Goal: Task Accomplishment & Management: Use online tool/utility

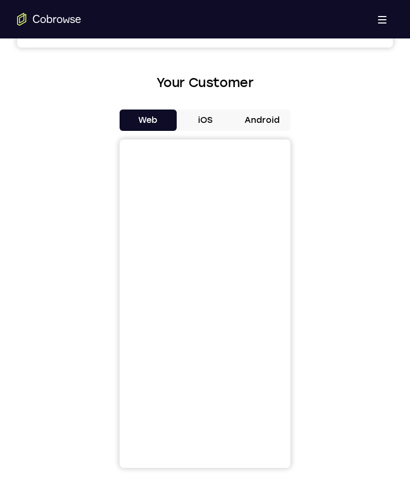
click at [209, 115] on button "iOS" at bounding box center [205, 119] width 57 height 21
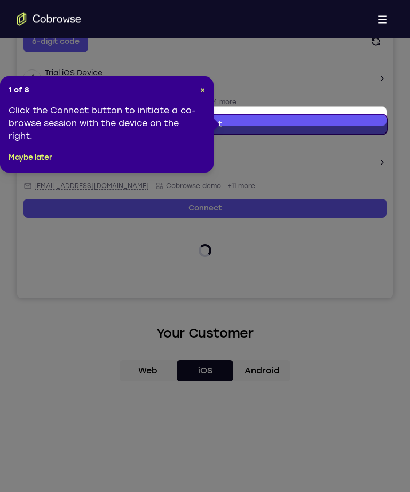
scroll to position [204, 0]
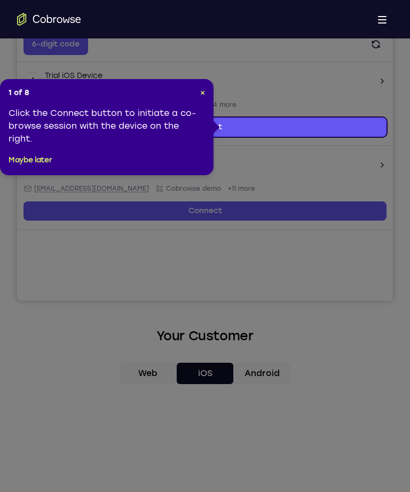
click at [202, 88] on button "×" at bounding box center [202, 93] width 5 height 11
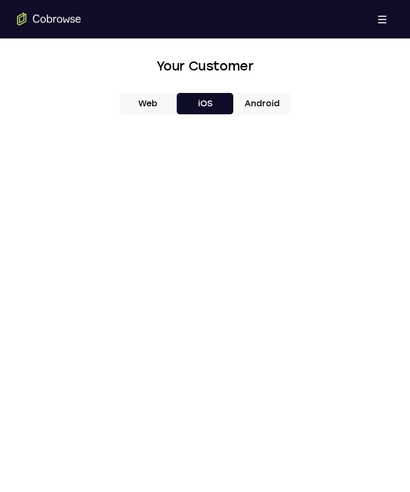
scroll to position [474, 0]
click at [266, 100] on button "Android" at bounding box center [261, 103] width 57 height 21
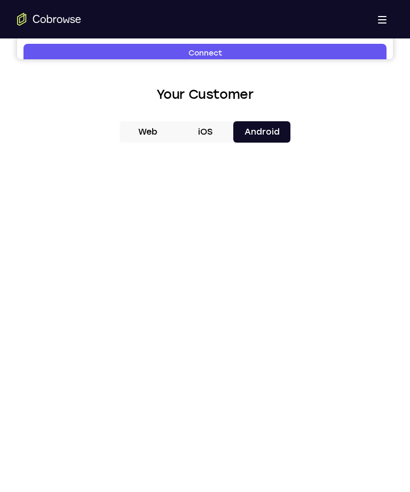
scroll to position [487, 0]
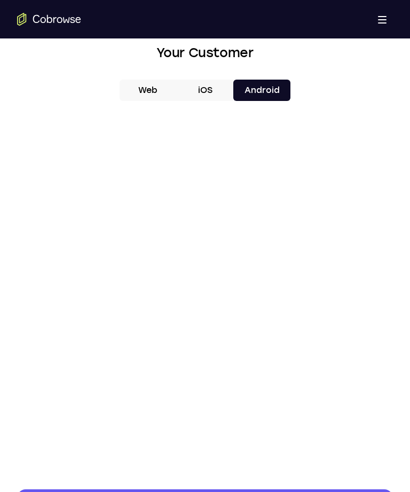
click at [132, 90] on button "Web" at bounding box center [148, 90] width 57 height 21
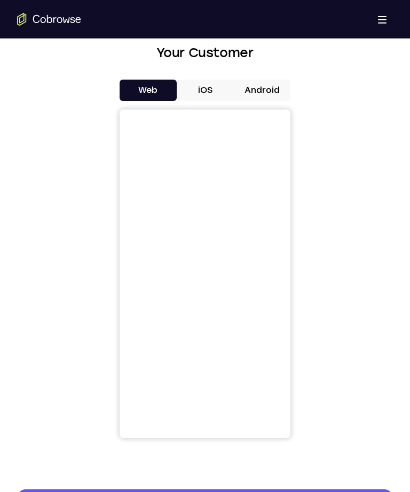
click at [195, 86] on button "iOS" at bounding box center [205, 90] width 57 height 21
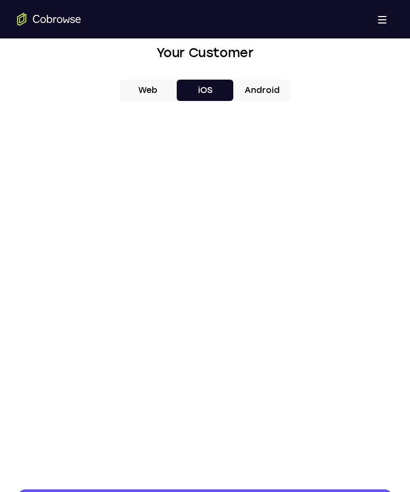
scroll to position [0, 0]
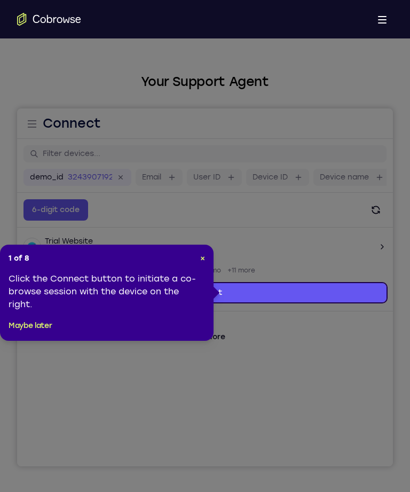
scroll to position [38, 0]
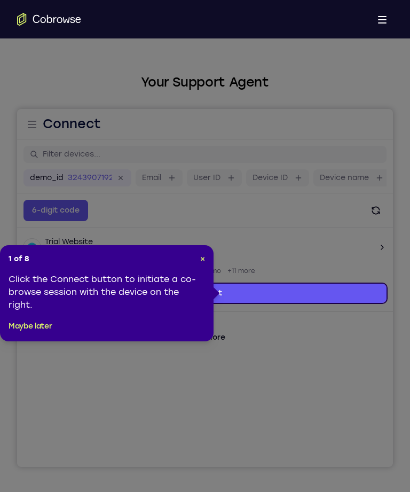
click at [196, 253] on div "1 of 8 × Click the Connect button to initiate a co-browse session with the devi…" at bounding box center [107, 293] width 214 height 96
click at [200, 258] on span "×" at bounding box center [202, 258] width 5 height 9
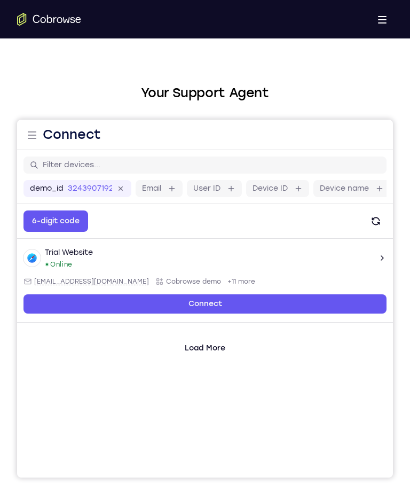
scroll to position [0, 0]
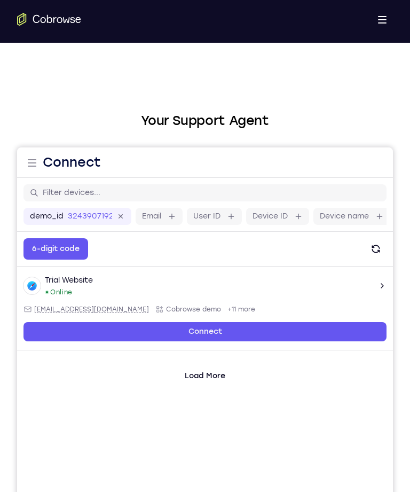
click at [159, 220] on label "Email" at bounding box center [151, 216] width 19 height 11
click at [165, 220] on input "Email" at bounding box center [166, 216] width 2 height 11
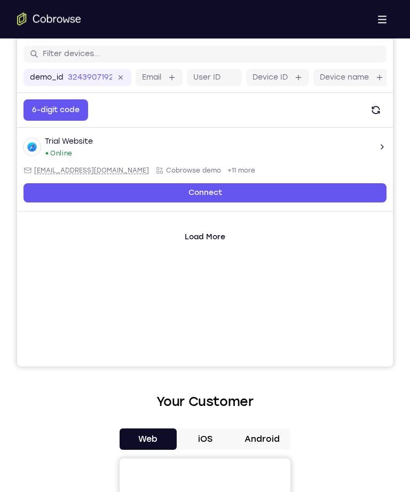
scroll to position [138, 0]
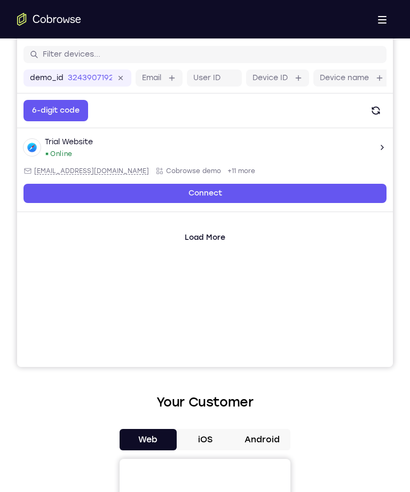
click at [227, 167] on span "+11 more" at bounding box center [241, 171] width 28 height 9
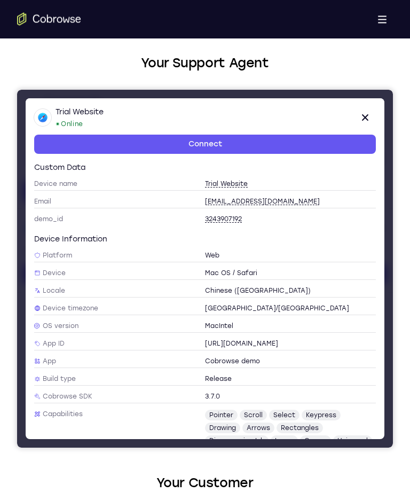
scroll to position [60, 0]
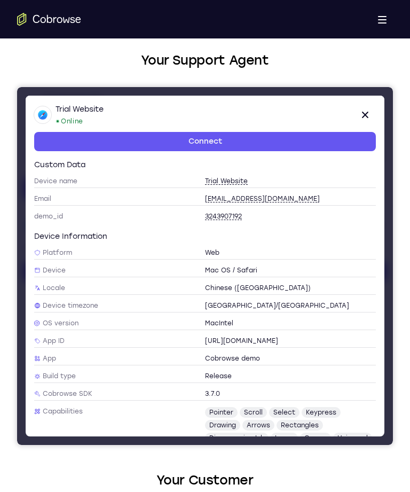
click at [367, 108] on icon at bounding box center [365, 114] width 13 height 13
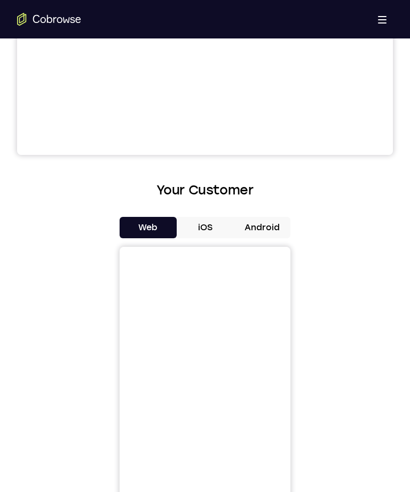
scroll to position [350, 0]
click at [212, 224] on button "iOS" at bounding box center [205, 227] width 57 height 21
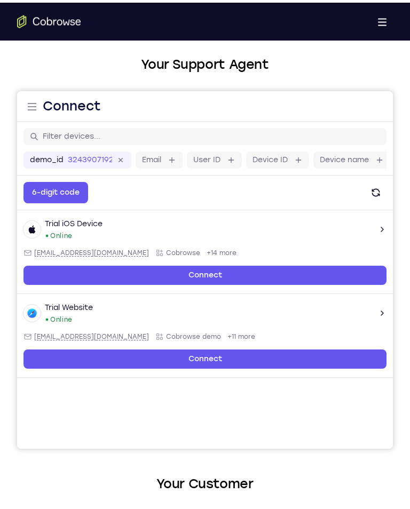
scroll to position [56, 0]
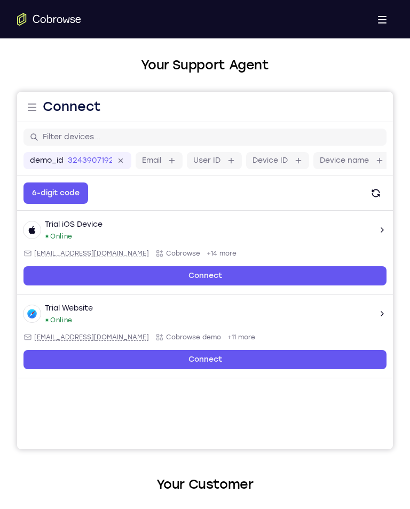
click at [207, 254] on span "+14 more" at bounding box center [222, 253] width 30 height 9
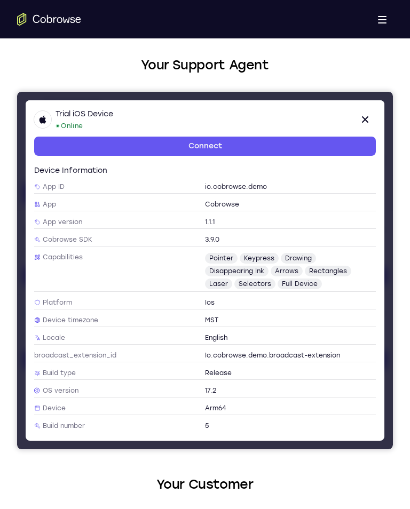
scroll to position [70, 0]
click at [220, 387] on div "17.2" at bounding box center [290, 391] width 171 height 9
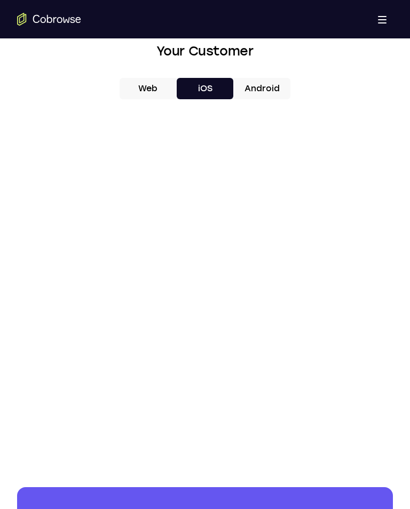
scroll to position [490, 0]
click at [250, 80] on button "Android" at bounding box center [261, 87] width 57 height 21
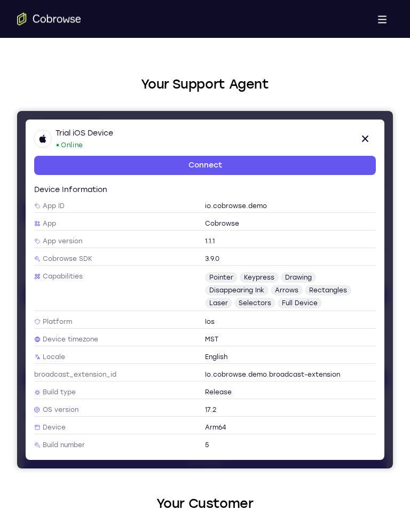
scroll to position [27, 0]
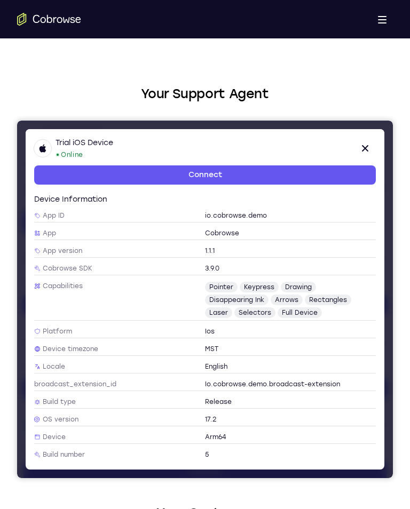
click at [362, 144] on icon at bounding box center [365, 148] width 13 height 13
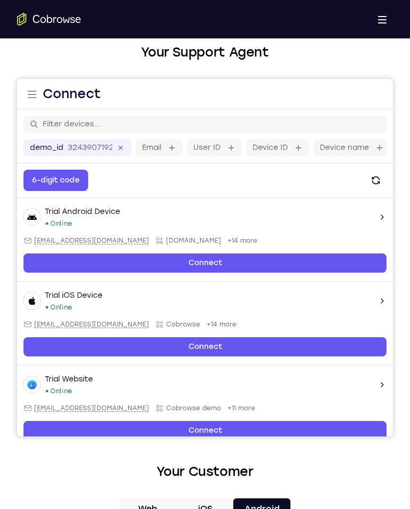
scroll to position [74, 0]
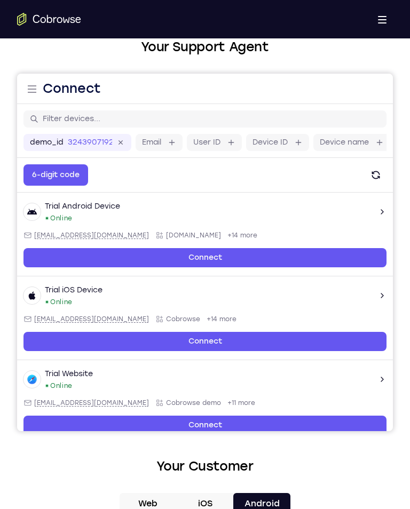
click at [219, 342] on link "Connect" at bounding box center [204, 341] width 363 height 19
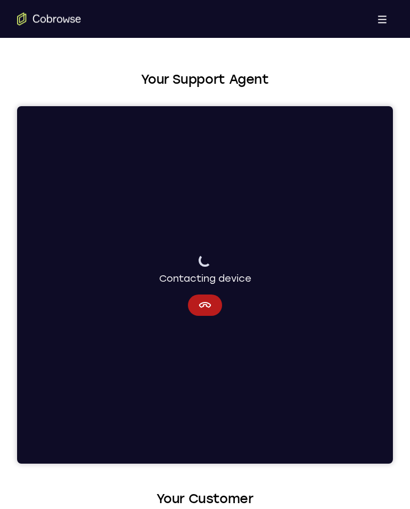
scroll to position [41, 0]
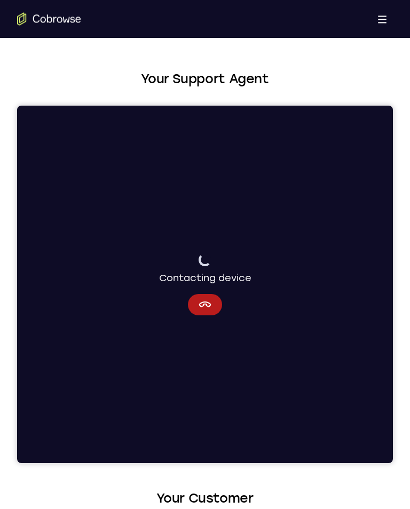
click at [203, 302] on icon "Cancel" at bounding box center [205, 305] width 12 height 6
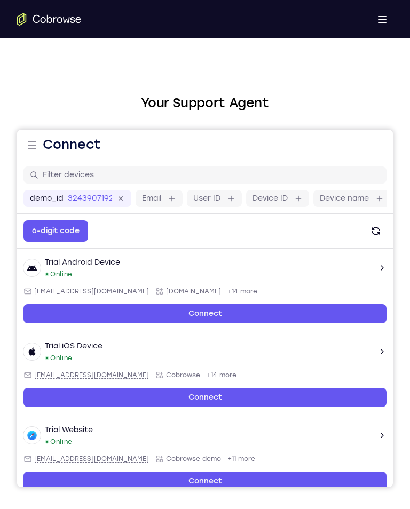
scroll to position [17, 0]
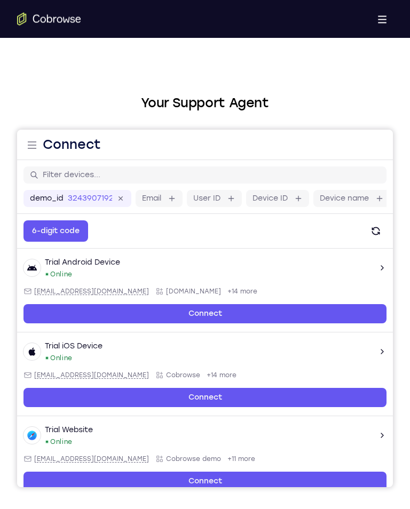
click at [227, 289] on span "+14 more" at bounding box center [242, 291] width 30 height 9
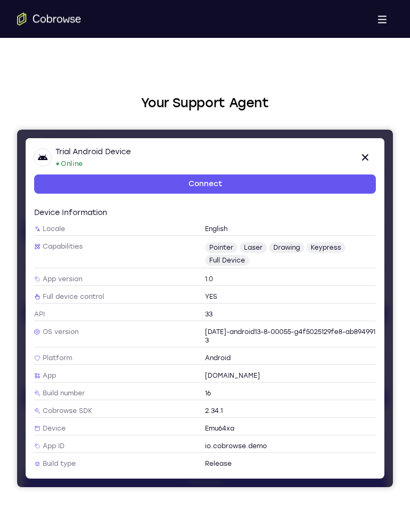
scroll to position [66, 0]
click at [369, 152] on icon at bounding box center [365, 157] width 13 height 13
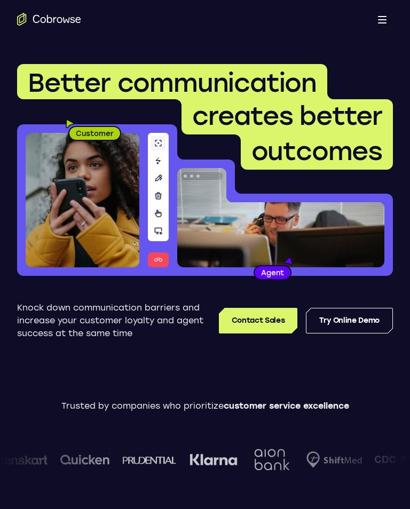
scroll to position [37, 0]
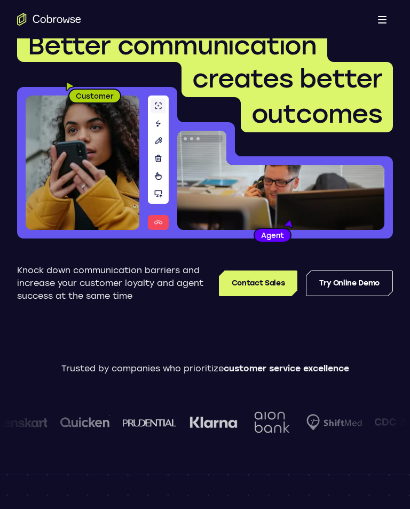
click at [345, 292] on link "Try Online Demo" at bounding box center [349, 284] width 87 height 26
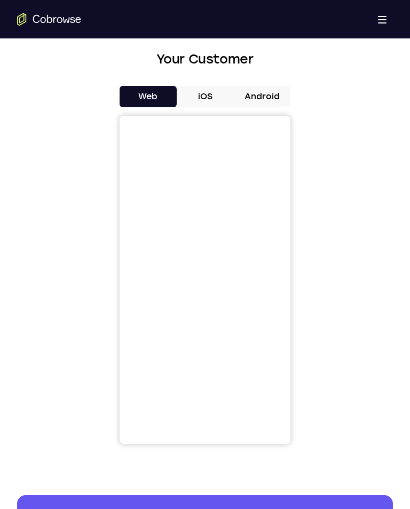
click at [205, 92] on button "iOS" at bounding box center [205, 96] width 57 height 21
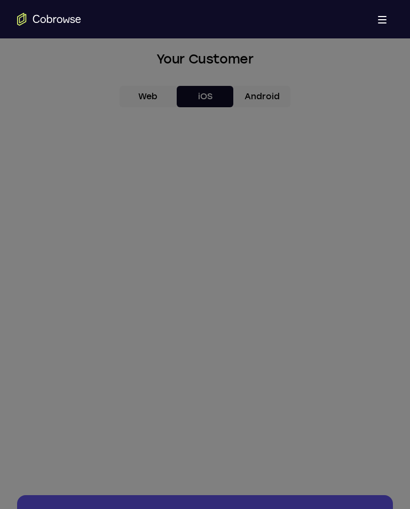
click at [225, 280] on icon at bounding box center [205, 183] width 410 height 685
click at [219, 280] on icon at bounding box center [205, 183] width 410 height 685
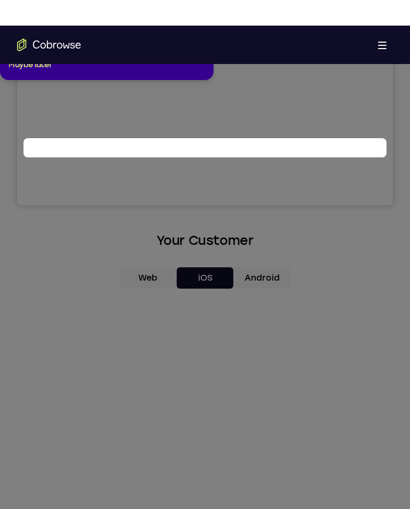
scroll to position [198, 0]
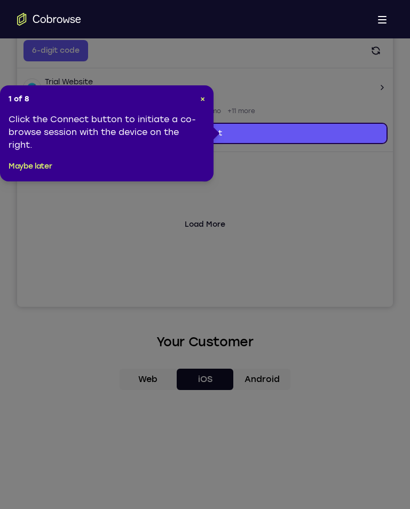
click at [202, 96] on span "×" at bounding box center [202, 98] width 5 height 9
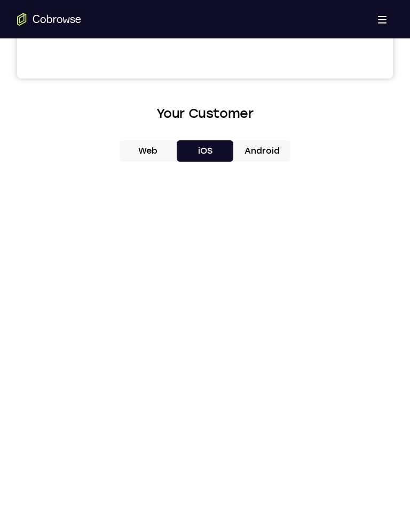
scroll to position [426, 0]
click at [302, 272] on div at bounding box center [205, 335] width 376 height 328
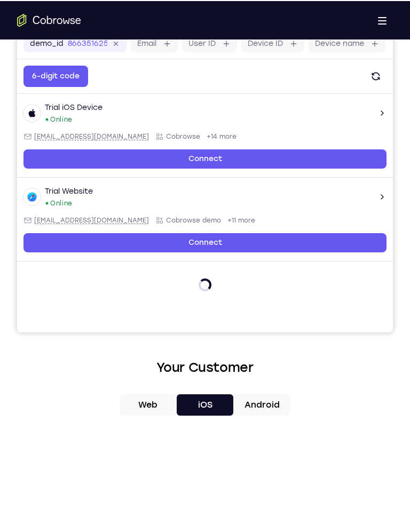
scroll to position [171, 0]
